Goal: Information Seeking & Learning: Learn about a topic

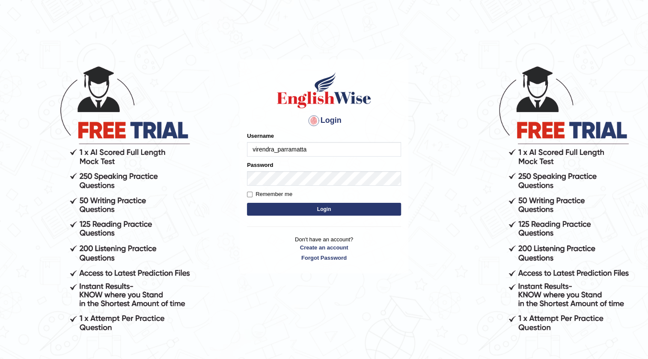
type input "virendra_parramatta"
click at [350, 212] on button "Login" at bounding box center [324, 209] width 154 height 13
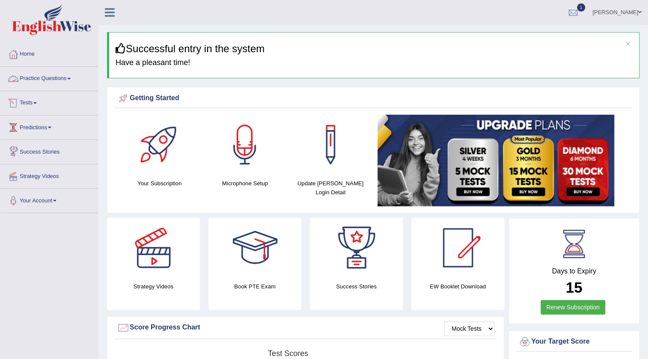
click at [70, 79] on span at bounding box center [68, 79] width 3 height 2
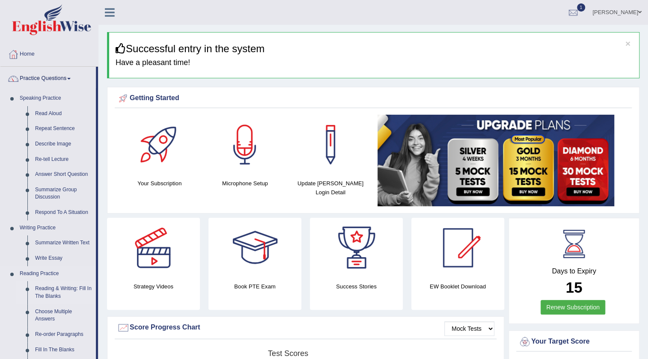
click at [50, 289] on link "Reading & Writing: Fill In The Blanks" at bounding box center [63, 292] width 65 height 23
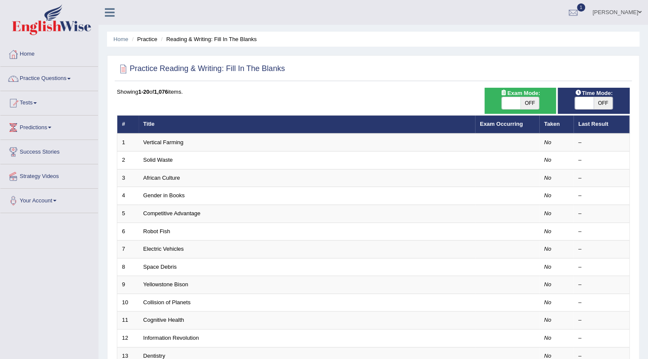
click at [526, 99] on span "OFF" at bounding box center [530, 103] width 19 height 12
checkbox input "true"
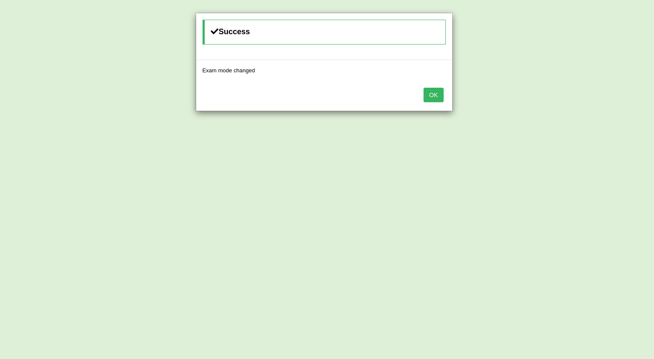
click at [437, 94] on button "OK" at bounding box center [433, 95] width 20 height 15
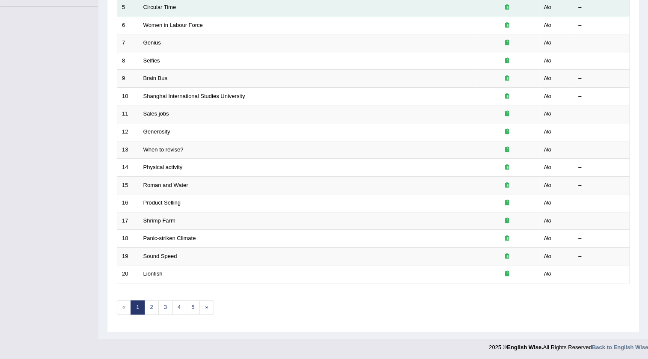
scroll to position [51, 0]
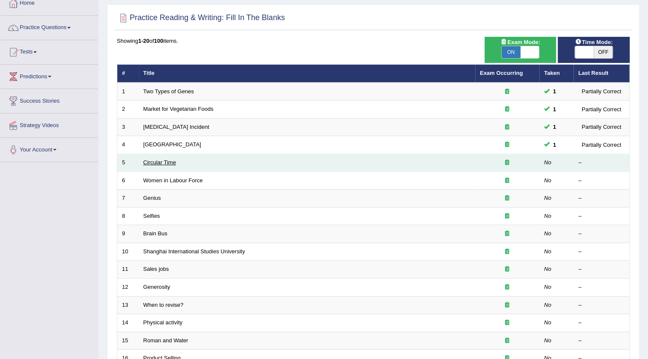
click at [153, 160] on link "Circular Time" at bounding box center [159, 162] width 33 height 6
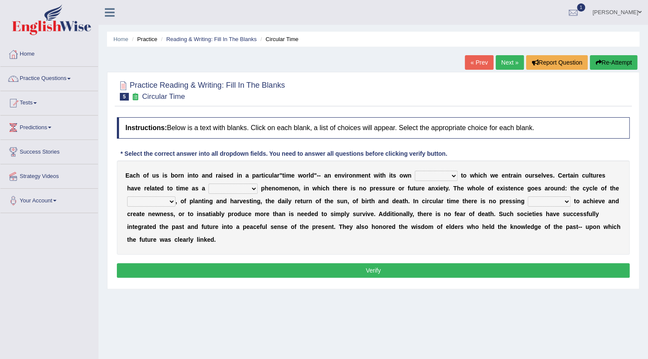
click at [455, 176] on select "area shape rhythm inclination" at bounding box center [436, 176] width 43 height 10
select select "rhythm"
click at [415, 171] on select "area shape rhythm inclination" at bounding box center [436, 176] width 43 height 10
click at [254, 189] on select "cyclical conventional recycling cylindrical" at bounding box center [233, 189] width 49 height 10
select select "cyclical"
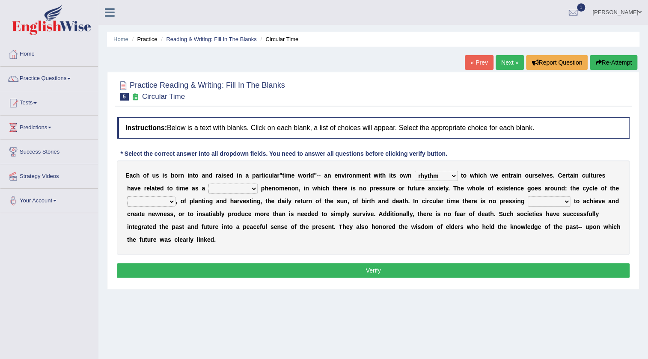
click at [209, 184] on select "cyclical conventional recycling cylindrical" at bounding box center [233, 189] width 49 height 10
click at [69, 78] on link "Practice Questions" at bounding box center [49, 77] width 98 height 21
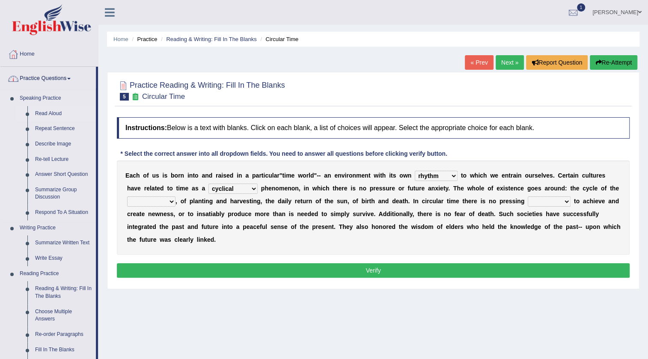
click at [63, 113] on link "Read Aloud" at bounding box center [63, 113] width 65 height 15
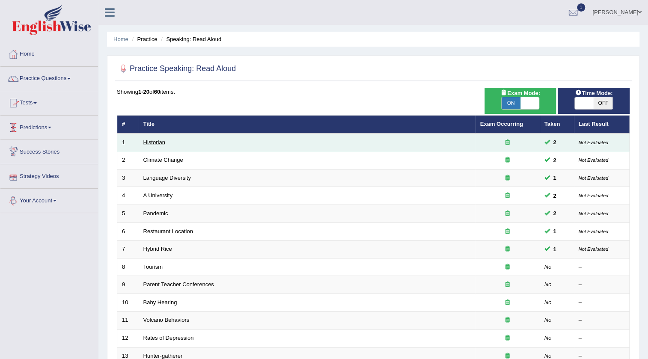
click at [154, 140] on link "Historian" at bounding box center [154, 142] width 22 height 6
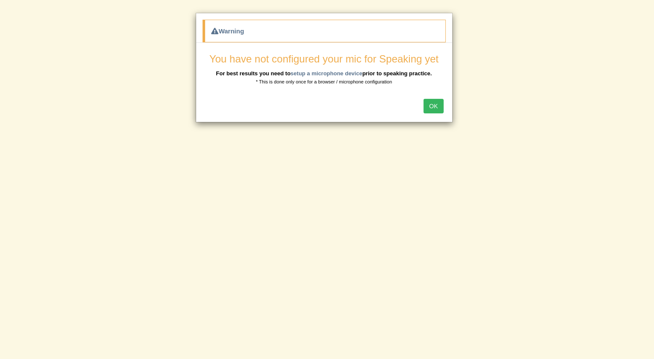
click at [434, 109] on button "OK" at bounding box center [433, 106] width 20 height 15
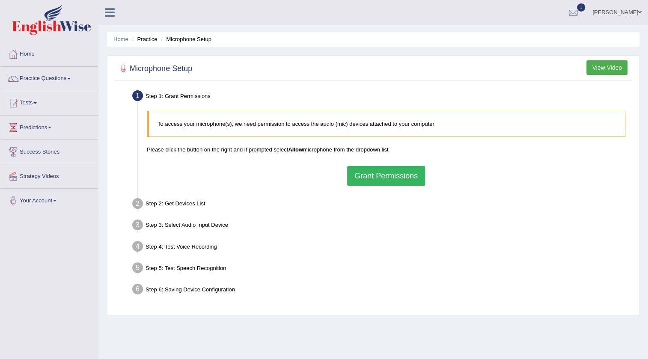
click at [394, 176] on button "Grant Permissions" at bounding box center [386, 176] width 78 height 20
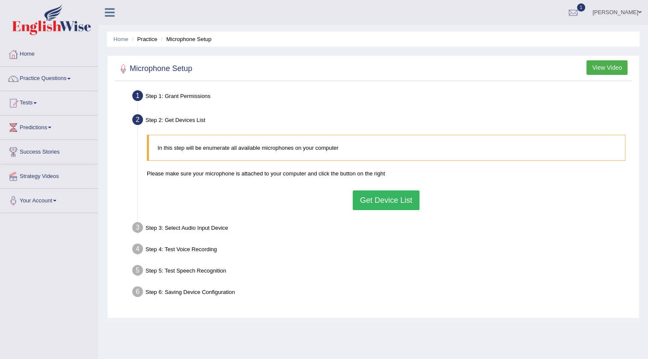
click at [390, 203] on button "Get Device List" at bounding box center [386, 201] width 67 height 20
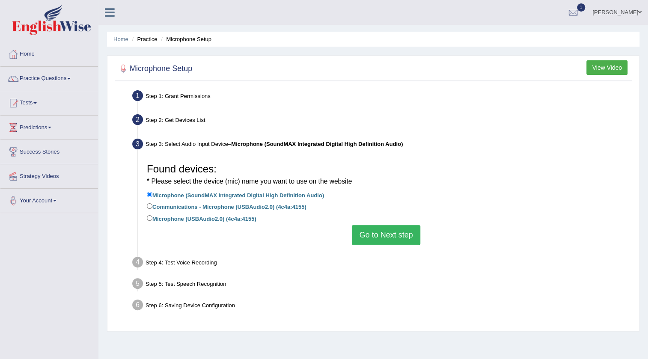
click at [385, 239] on button "Go to Next step" at bounding box center [386, 235] width 68 height 20
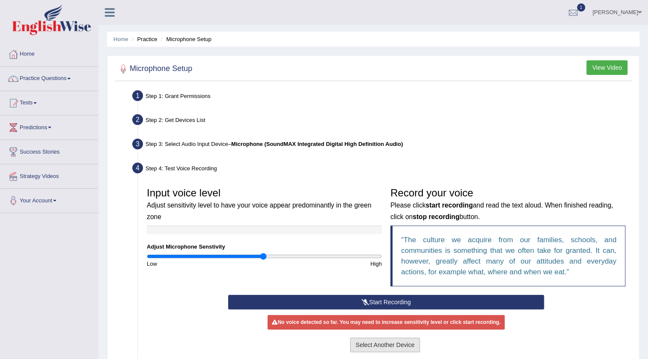
click at [383, 348] on button "Select Another Device" at bounding box center [385, 345] width 70 height 15
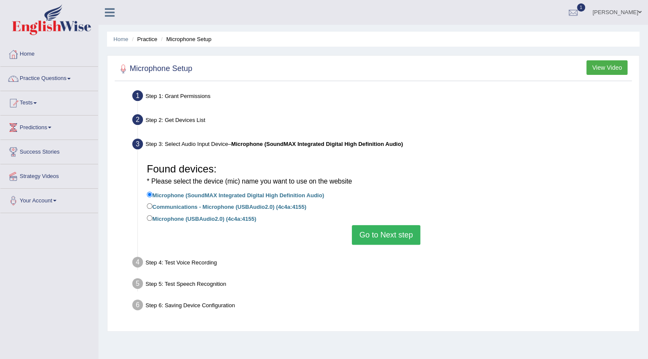
click at [158, 218] on label "Microphone (USBAudio2.0) (4c4a:4155)" at bounding box center [202, 218] width 110 height 9
click at [152, 218] on input "Microphone (USBAudio2.0) (4c4a:4155)" at bounding box center [150, 218] width 6 height 6
radio input "true"
click at [398, 232] on button "Go to Next step" at bounding box center [386, 235] width 68 height 20
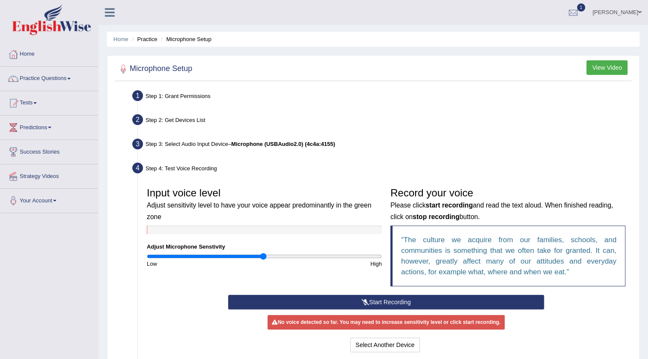
click at [326, 302] on button "Start Recording" at bounding box center [386, 302] width 316 height 15
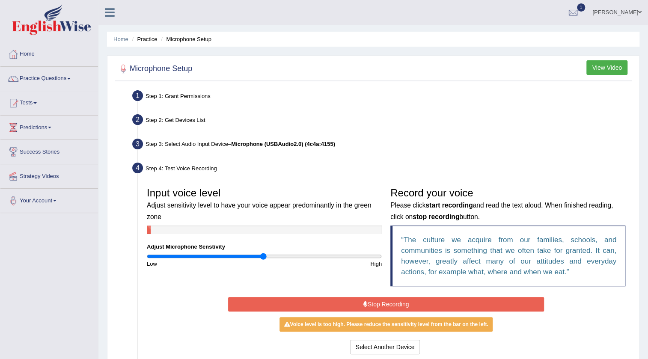
click at [331, 309] on button "Stop Recording" at bounding box center [386, 304] width 316 height 15
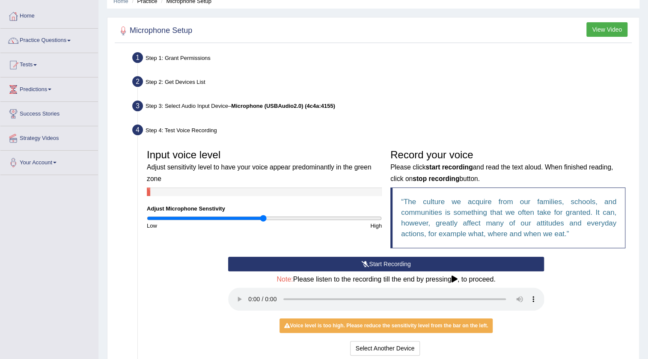
scroll to position [116, 0]
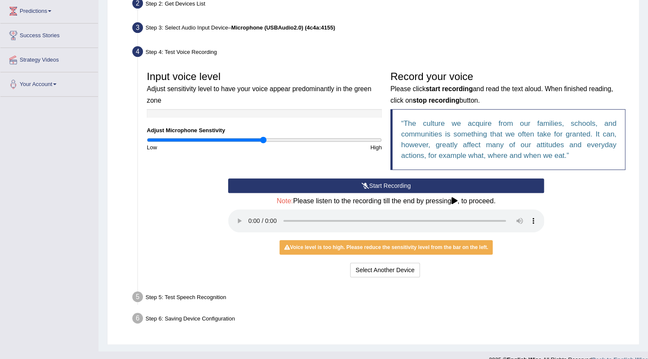
click at [252, 143] on div "Low" at bounding box center [204, 147] width 122 height 8
click at [252, 141] on input "range" at bounding box center [264, 140] width 235 height 7
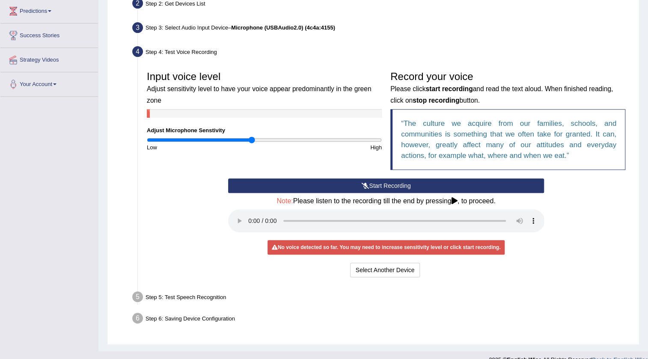
click at [361, 183] on icon at bounding box center [365, 186] width 8 height 6
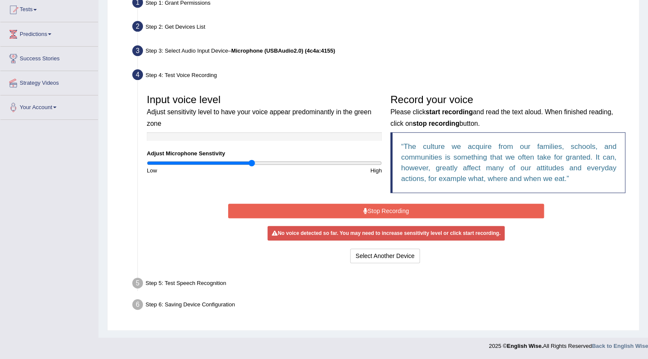
scroll to position [90, 0]
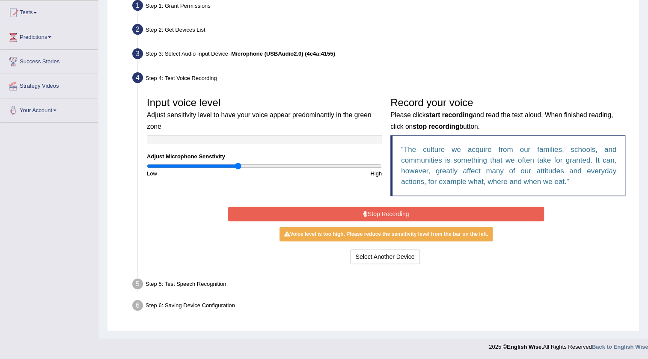
type input "0.78"
click at [237, 167] on input "range" at bounding box center [264, 166] width 235 height 7
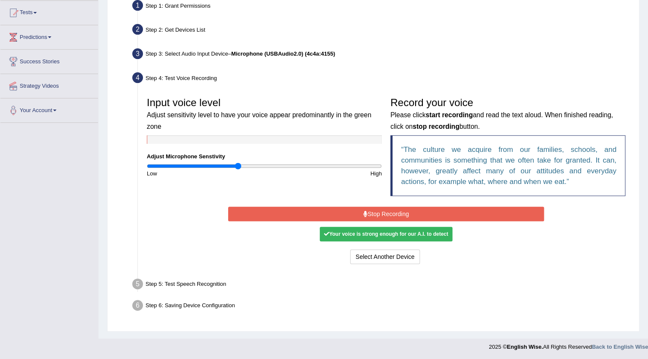
click at [375, 209] on button "Stop Recording" at bounding box center [386, 214] width 316 height 15
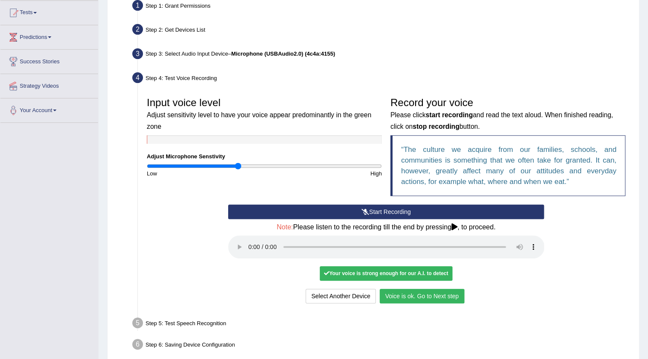
click at [453, 227] on icon at bounding box center [455, 227] width 6 height 7
click at [475, 228] on h4 "Note: Please listen to the recording till the end by pressing , to proceed." at bounding box center [386, 228] width 316 height 8
click at [453, 226] on icon at bounding box center [455, 227] width 6 height 7
click at [420, 298] on button "Voice is ok. Go to Next step" at bounding box center [422, 296] width 85 height 15
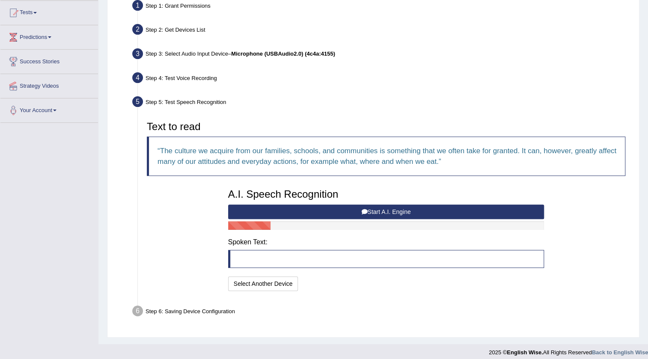
click at [360, 206] on button "Start A.I. Engine" at bounding box center [386, 212] width 316 height 15
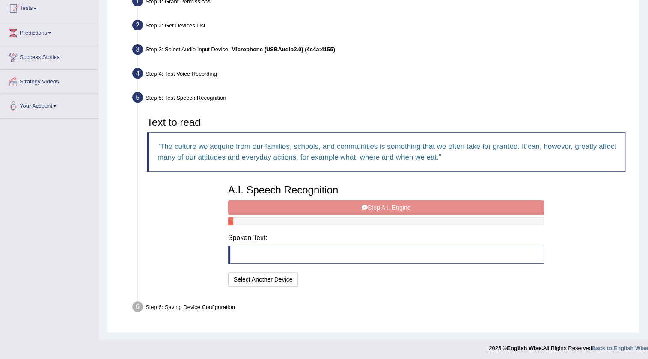
scroll to position [96, 0]
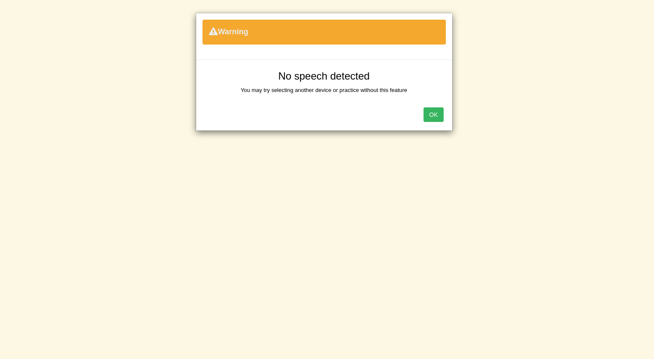
click at [434, 116] on button "OK" at bounding box center [433, 114] width 20 height 15
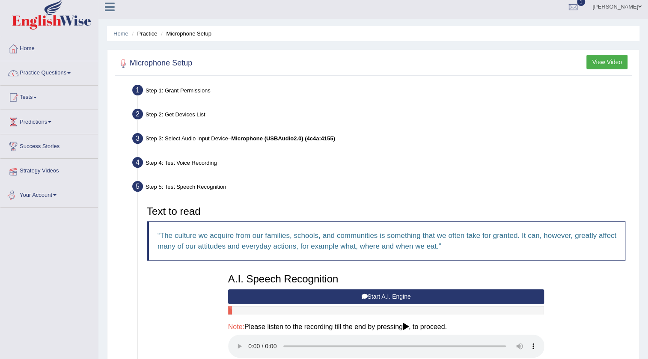
scroll to position [0, 0]
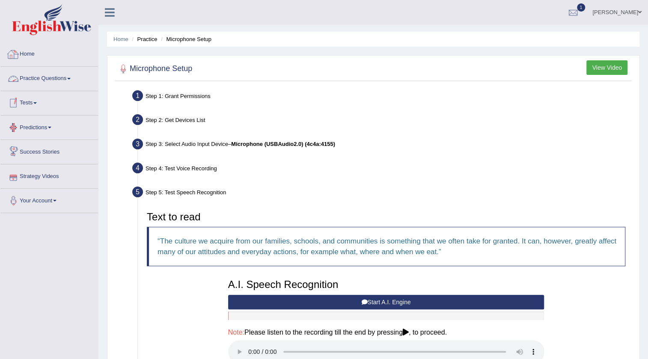
click at [27, 54] on link "Home" at bounding box center [49, 52] width 98 height 21
